Goal: Find specific page/section: Find specific page/section

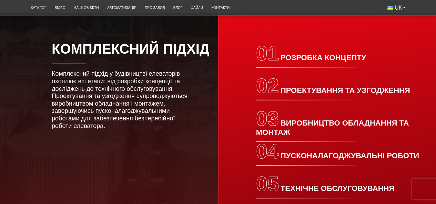
scroll to position [897, 0]
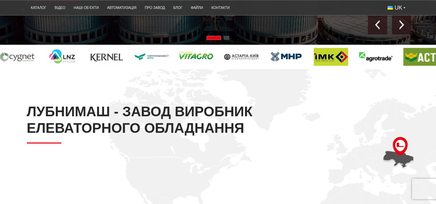
scroll to position [138, 0]
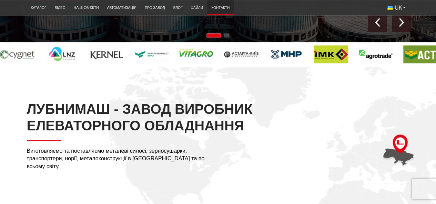
click at [217, 6] on link "Контакти" at bounding box center [220, 7] width 27 height 11
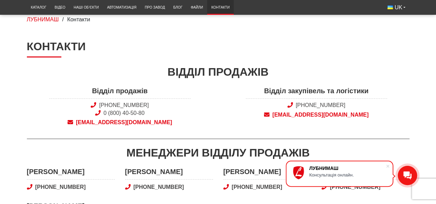
scroll to position [69, 0]
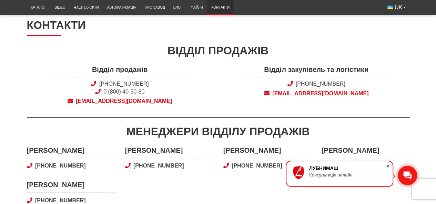
click at [387, 165] on span at bounding box center [387, 166] width 7 height 7
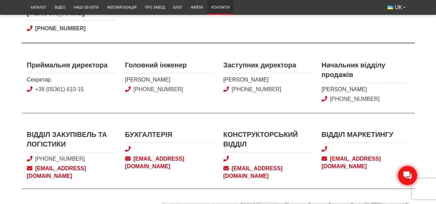
scroll to position [103, 0]
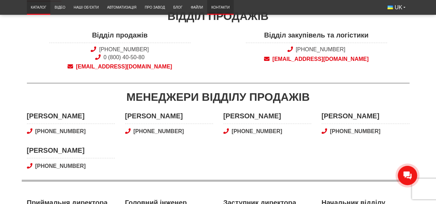
click at [43, 7] on link "Каталог" at bounding box center [39, 7] width 24 height 11
